Goal: Navigation & Orientation: Find specific page/section

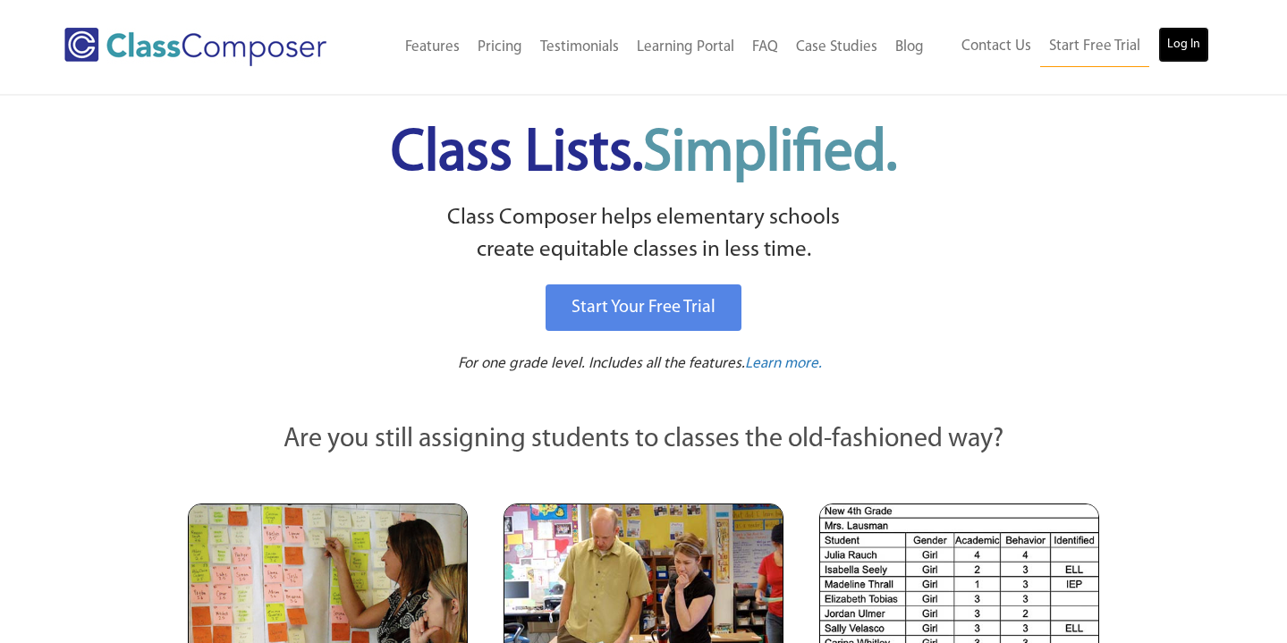
click at [1181, 45] on link "Log In" at bounding box center [1183, 45] width 51 height 36
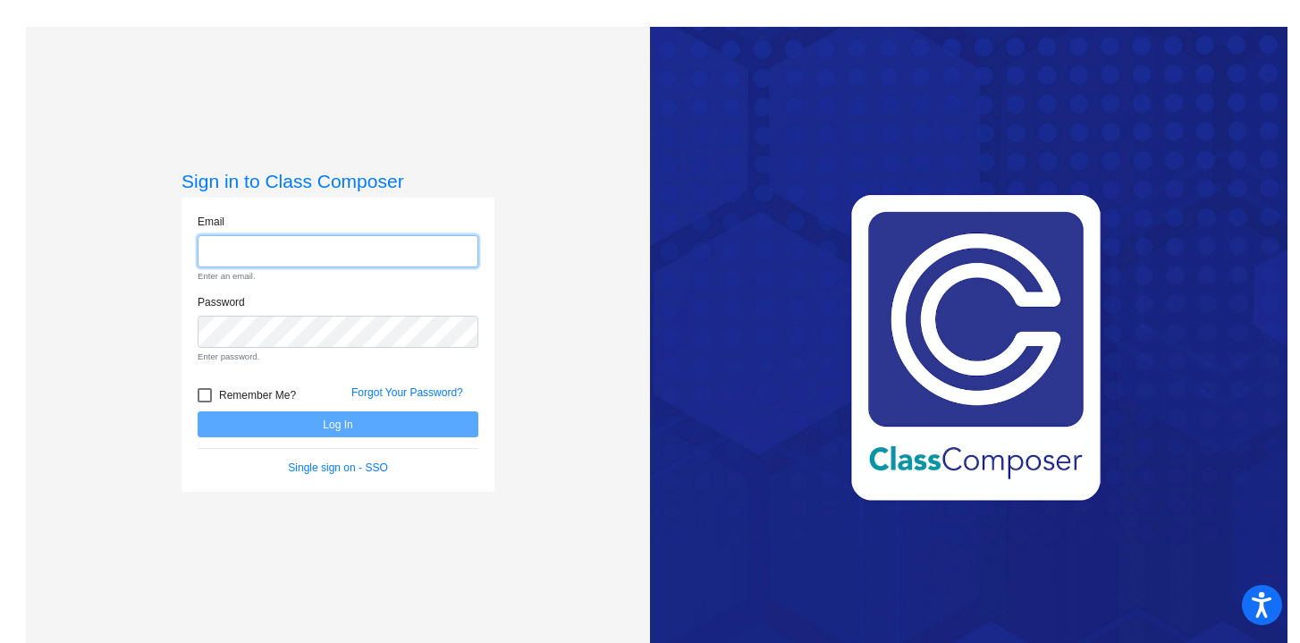
type input "emcenery@lgusd.org"
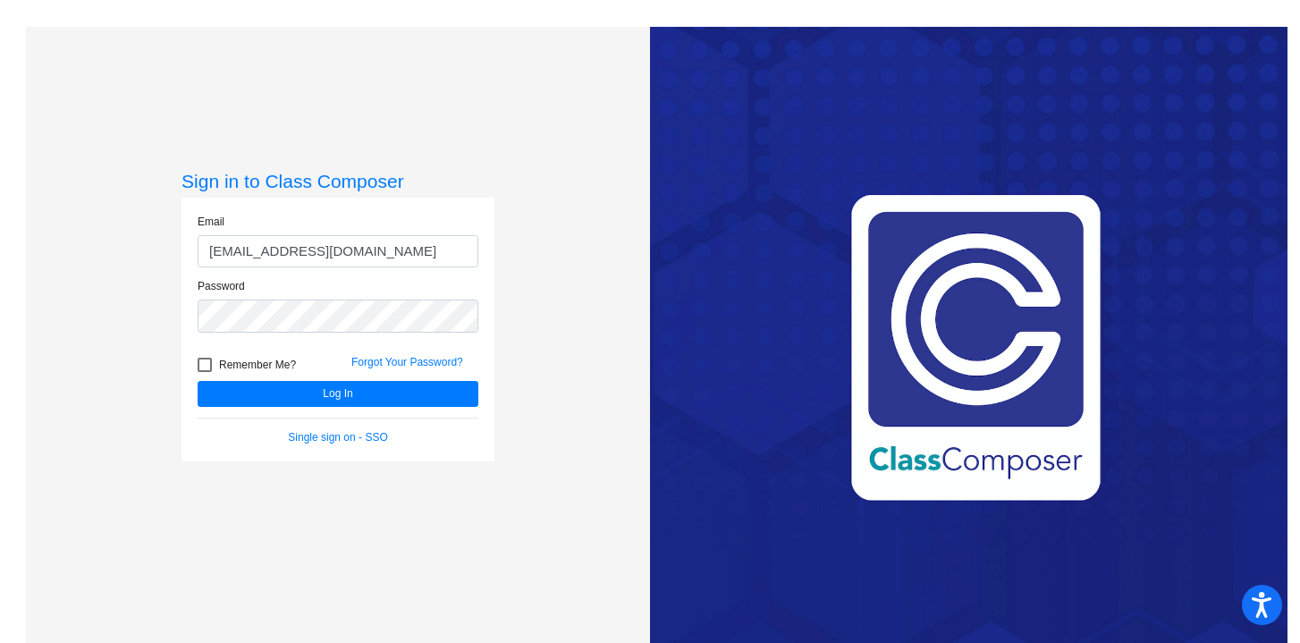
click at [203, 362] on div at bounding box center [205, 365] width 14 height 14
click at [204, 372] on input "Remember Me?" at bounding box center [204, 372] width 1 height 1
checkbox input "true"
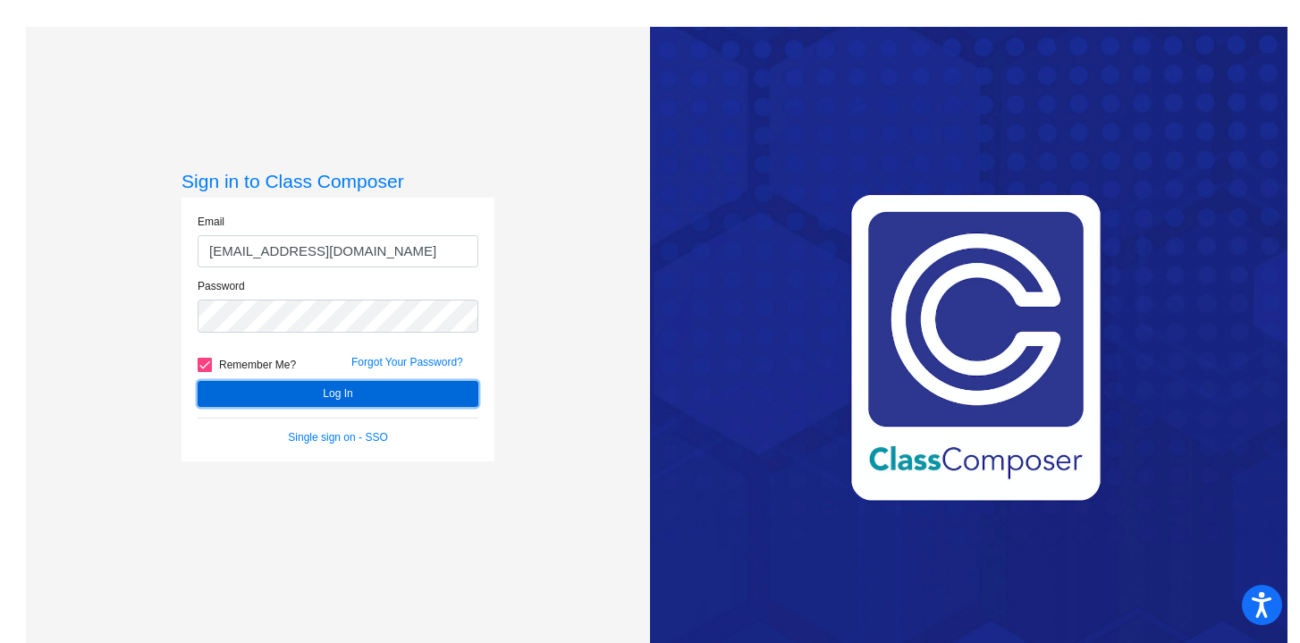
click at [263, 386] on button "Log In" at bounding box center [338, 394] width 281 height 26
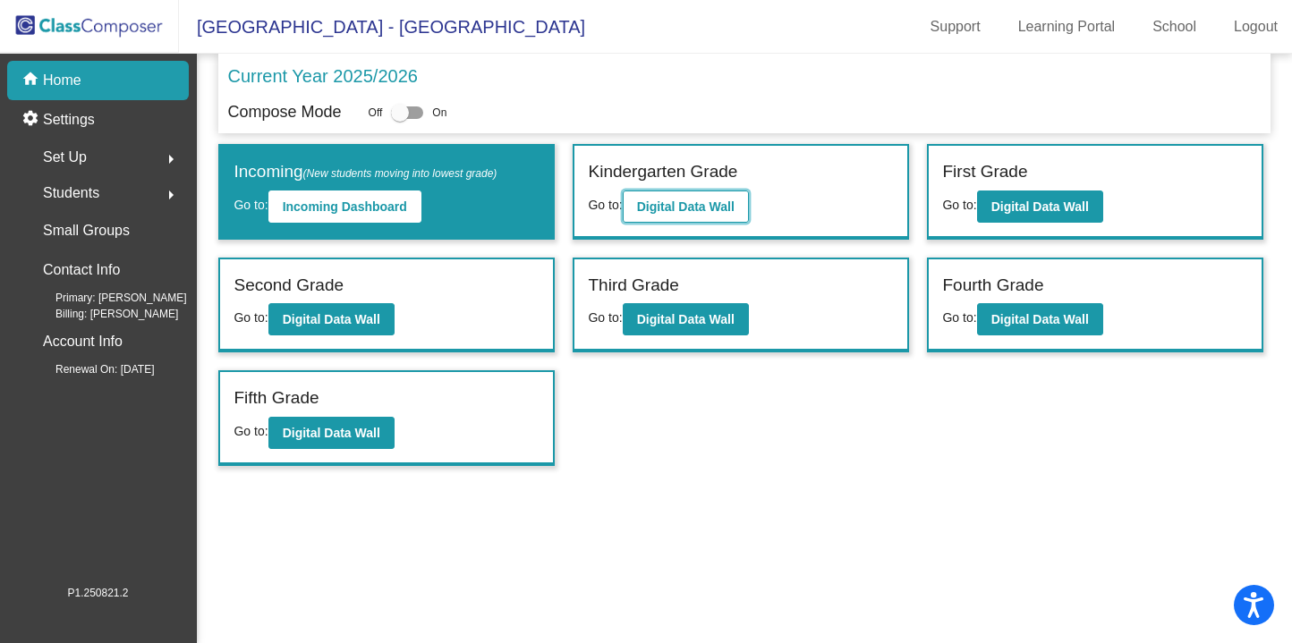
click at [699, 216] on button "Digital Data Wall" at bounding box center [686, 207] width 126 height 32
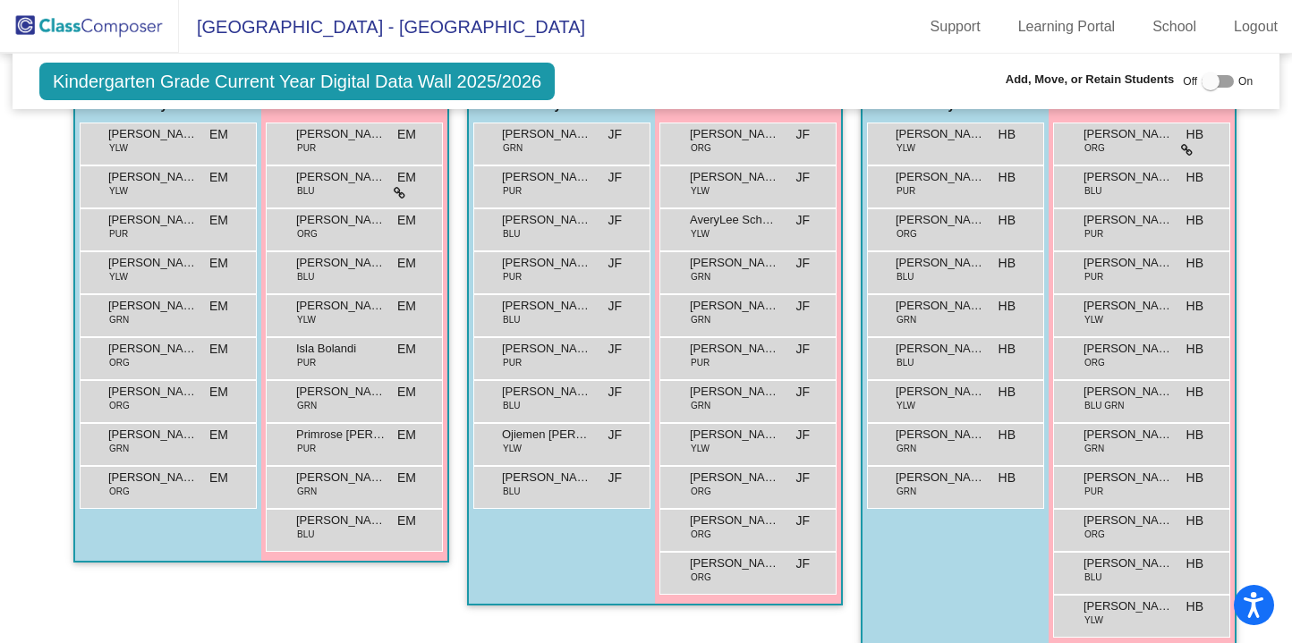
scroll to position [394, 0]
